Goal: Navigation & Orientation: Find specific page/section

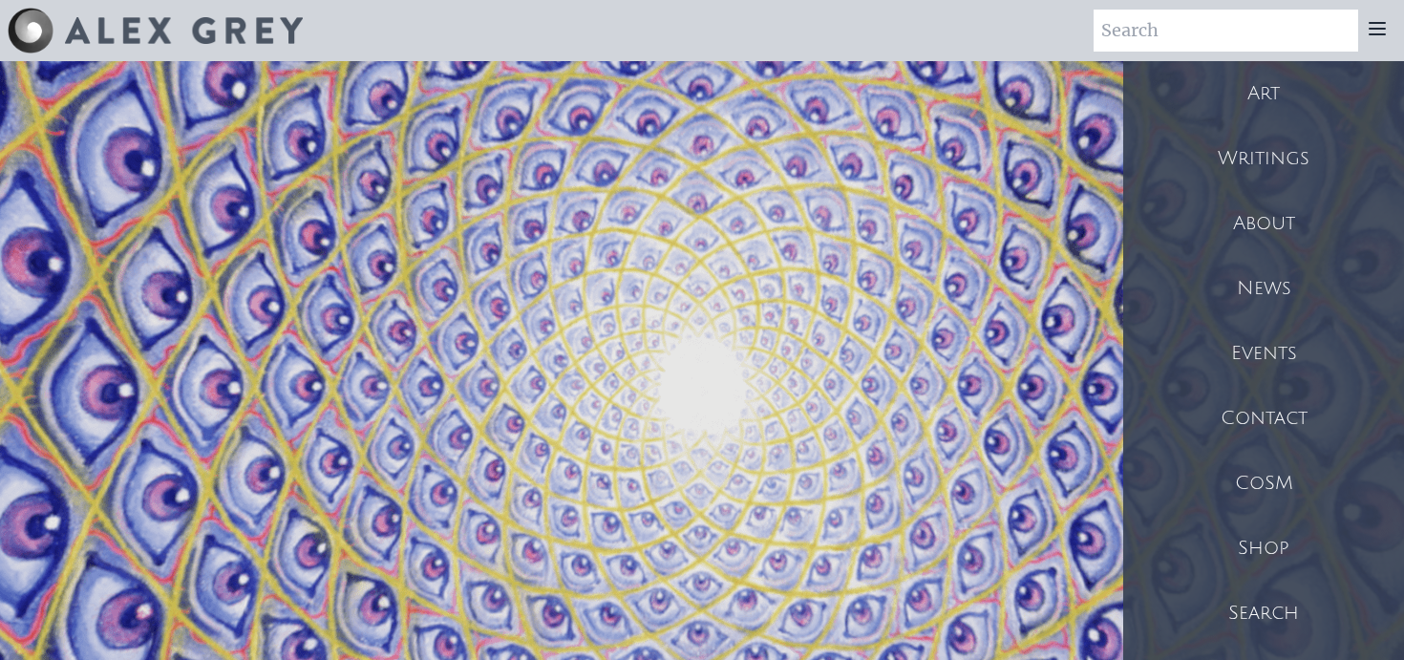
click at [1273, 95] on div "Art" at bounding box center [1263, 93] width 281 height 65
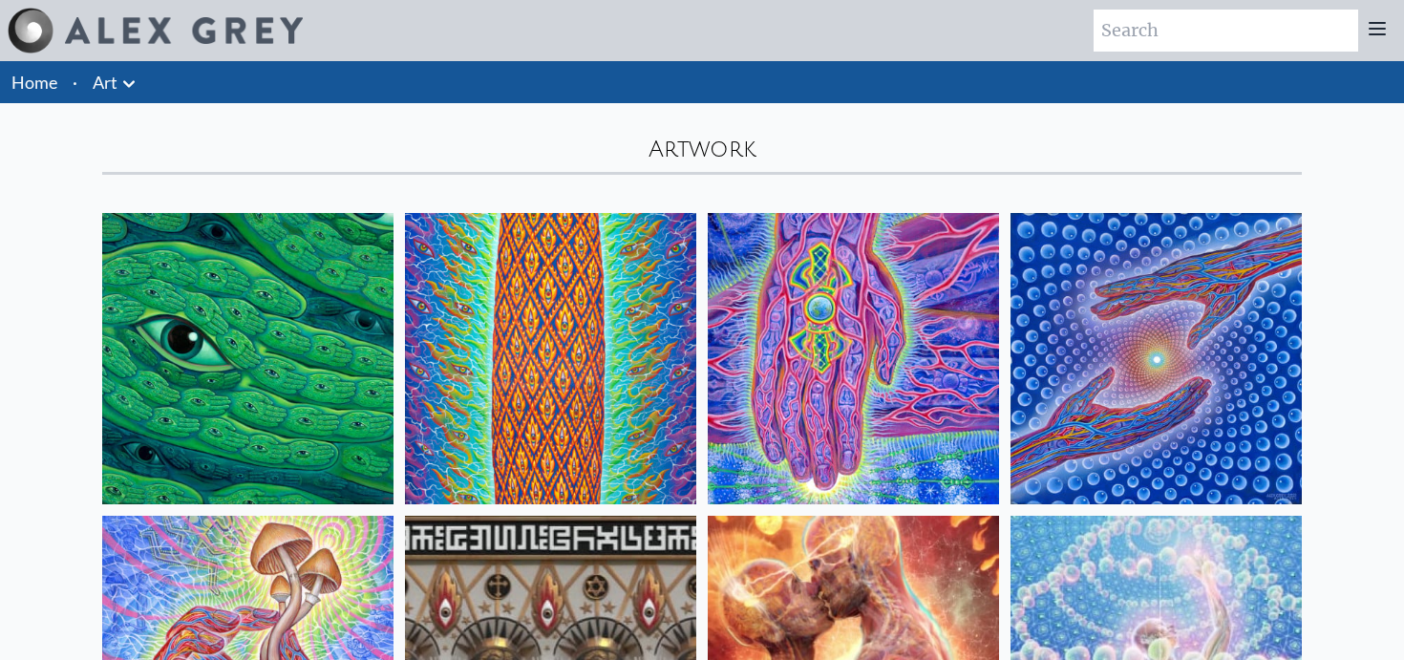
click at [127, 73] on icon at bounding box center [129, 84] width 23 height 23
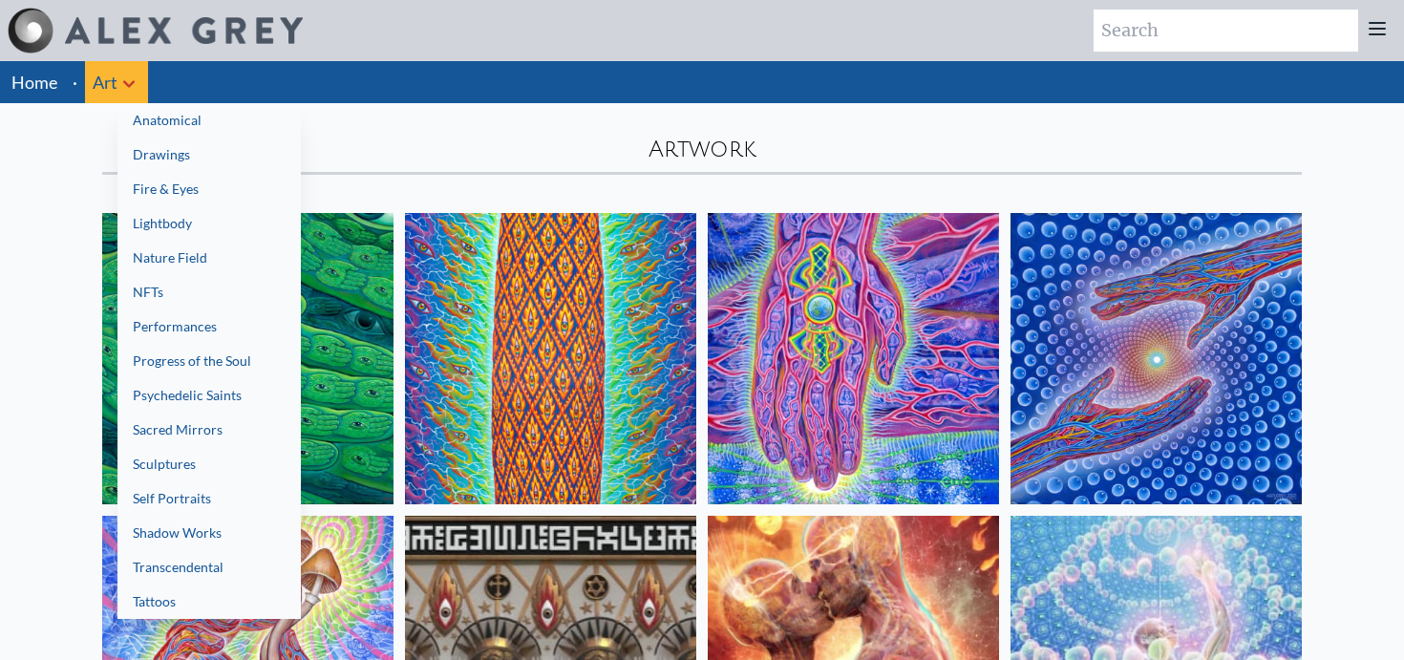
click at [195, 604] on link "Tattoos" at bounding box center [209, 602] width 183 height 34
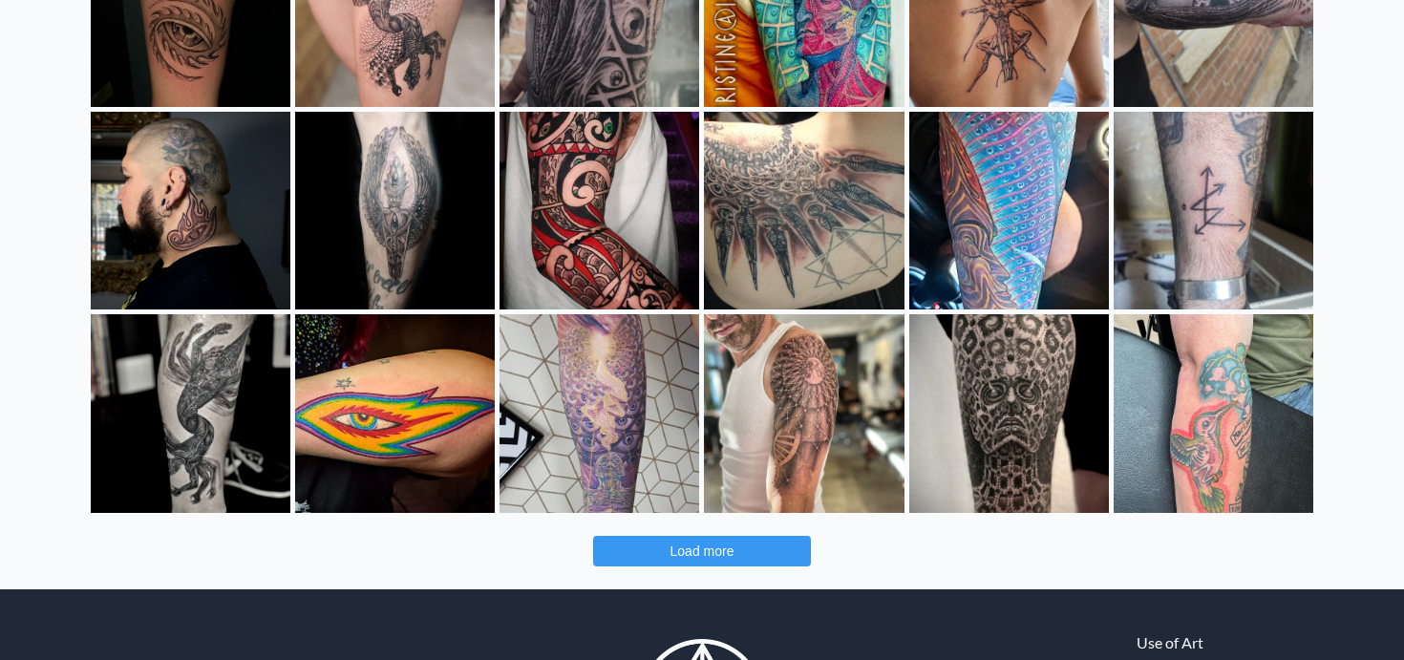
scroll to position [578, 0]
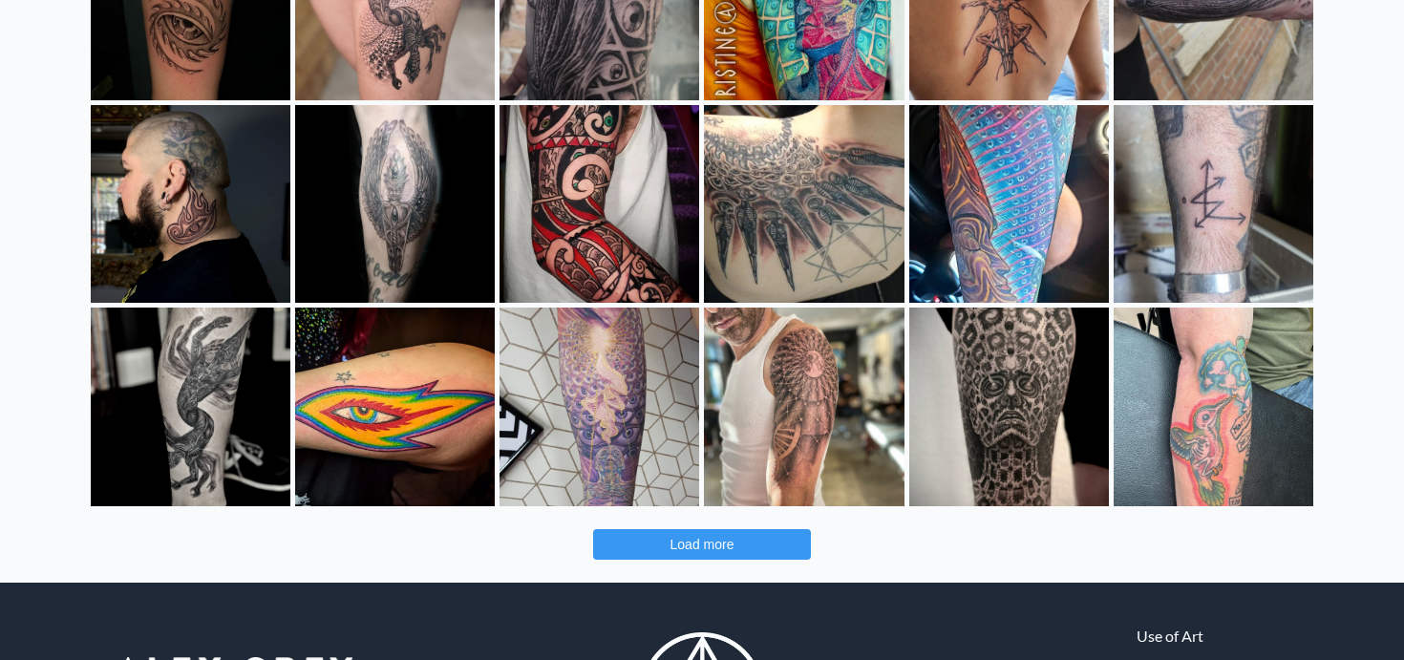
click at [668, 537] on button "Load more" at bounding box center [702, 544] width 218 height 31
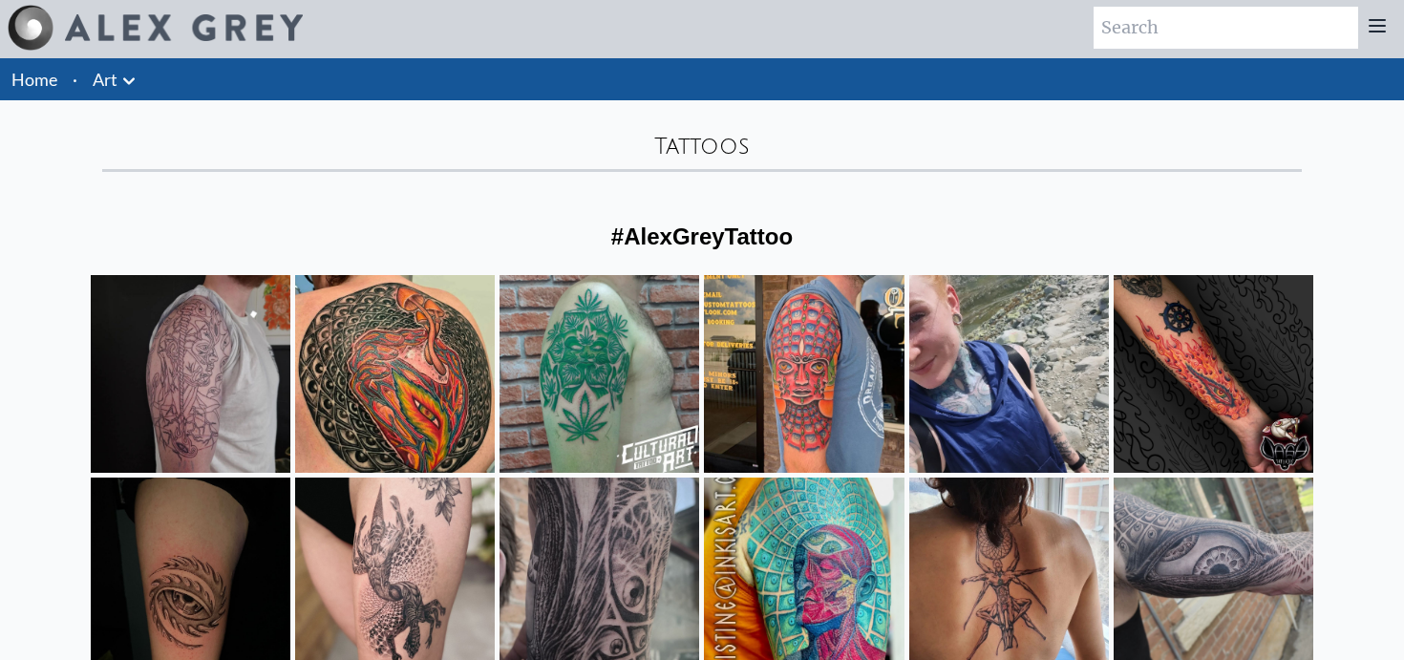
scroll to position [0, 0]
